Goal: Task Accomplishment & Management: Use online tool/utility

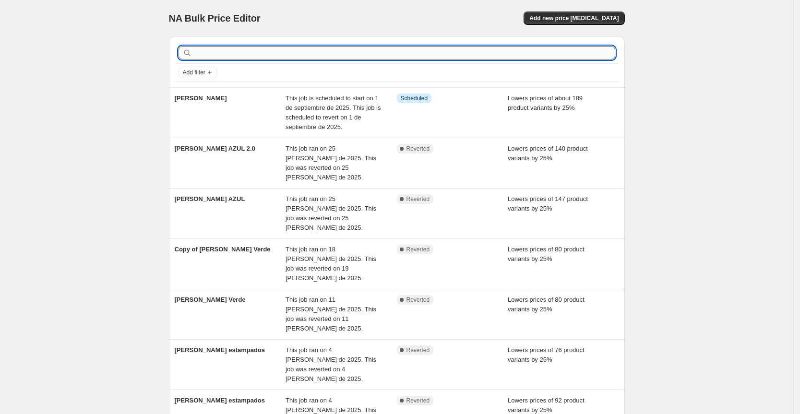
click at [238, 53] on input "text" at bounding box center [404, 52] width 421 height 13
type input "TODA"
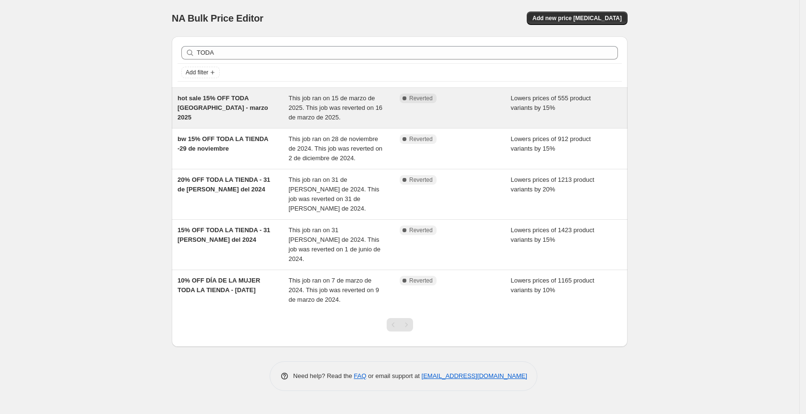
click at [253, 109] on div "hot sale 15% OFF TODA [GEOGRAPHIC_DATA] - marzo 2025" at bounding box center [233, 108] width 111 height 29
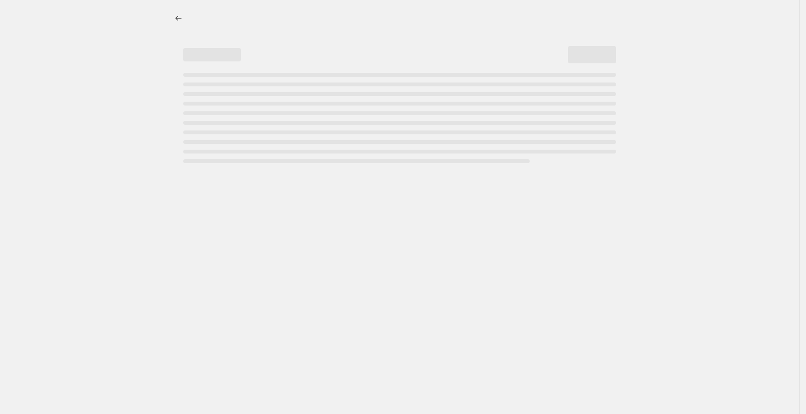
select select "percentage"
select select "tag"
select select "not_equal"
select select "tag"
select select "not_equal"
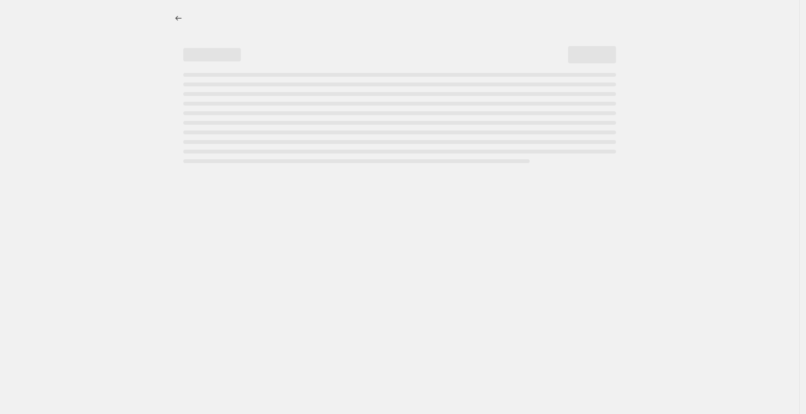
select select "product_status"
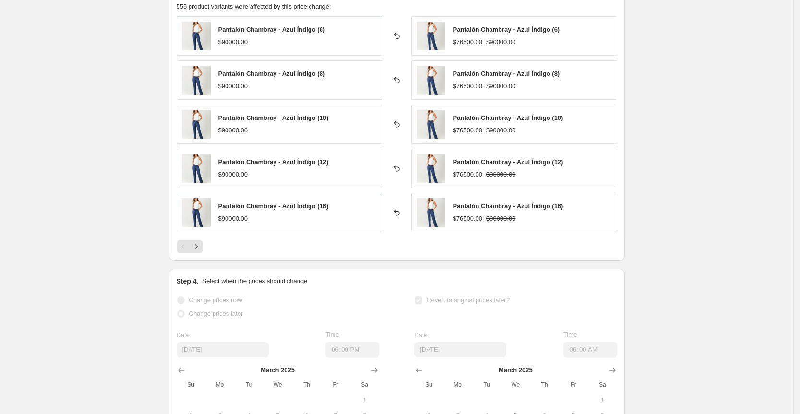
scroll to position [784, 0]
